Goal: Navigation & Orientation: Understand site structure

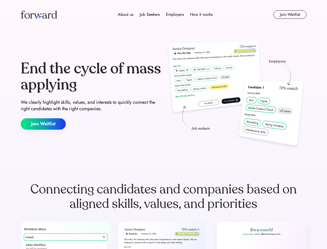
click at [163, 124] on div "End the cycle of mass applying We clearly highlight skills, values, and interes…" at bounding box center [164, 94] width 286 height 111
click at [164, 15] on div "About us Job Seekers Employers How it works" at bounding box center [165, 14] width 204 height 6
click at [39, 15] on img at bounding box center [39, 14] width 36 height 8
click at [165, 15] on div "About us Job Seekers Employers How it works" at bounding box center [165, 14] width 204 height 6
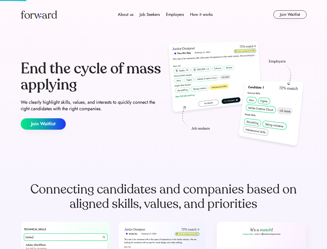
click at [126, 15] on div "About us" at bounding box center [126, 14] width 16 height 6
click at [150, 15] on div "Job Seekers" at bounding box center [150, 14] width 20 height 6
click at [175, 15] on div "Employers" at bounding box center [175, 14] width 18 height 6
click at [201, 15] on div "How it works" at bounding box center [201, 14] width 23 height 6
click at [290, 15] on button "Join Waitlist" at bounding box center [289, 14] width 33 height 8
